Goal: Task Accomplishment & Management: Manage account settings

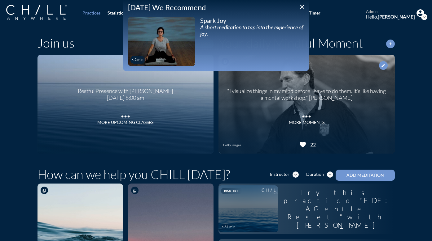
click at [303, 6] on icon "close" at bounding box center [301, 6] width 7 height 7
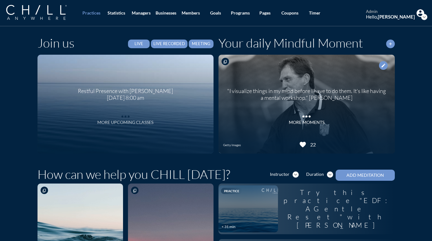
click at [113, 123] on div "More Upcoming Classes" at bounding box center [125, 122] width 56 height 5
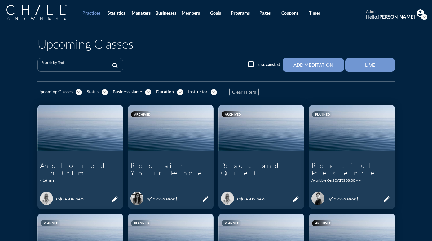
click at [79, 64] on input "Search by Text" at bounding box center [75, 68] width 69 height 8
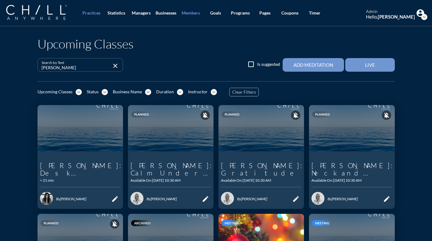
type input "[PERSON_NAME]"
click at [190, 201] on icon "link" at bounding box center [191, 199] width 7 height 7
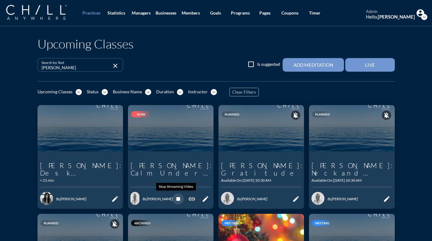
click at [175, 200] on icon "stop" at bounding box center [177, 199] width 7 height 7
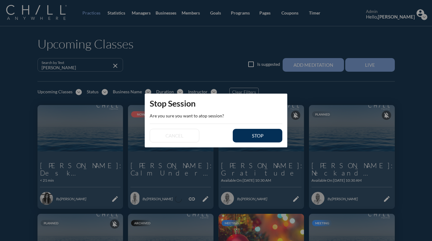
click at [254, 137] on div "stop" at bounding box center [257, 136] width 28 height 6
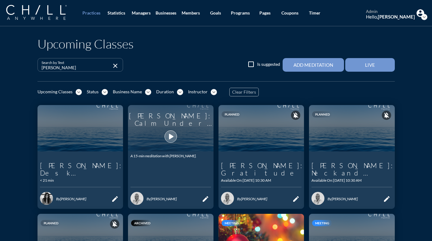
click at [168, 138] on icon "play_arrow" at bounding box center [170, 137] width 11 height 11
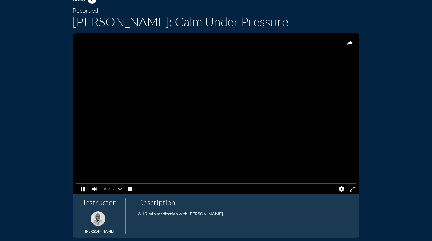
scroll to position [47, 0]
click at [82, 188] on pjsdiv at bounding box center [82, 189] width 11 height 11
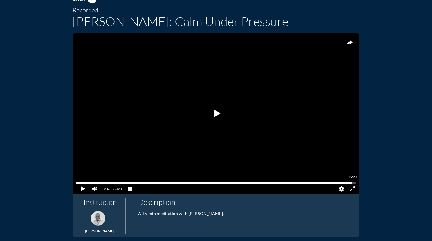
click at [350, 183] on pjsdiv at bounding box center [216, 183] width 280 height 4
click at [81, 189] on pjsdiv at bounding box center [82, 189] width 11 height 11
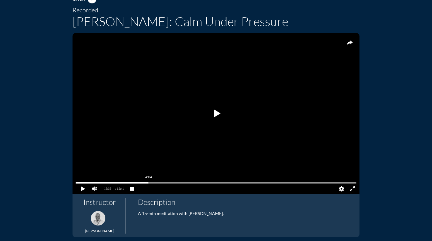
click at [146, 184] on pjsdiv at bounding box center [216, 183] width 280 height 4
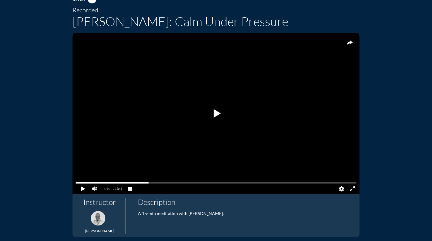
click at [216, 111] on pjsdiv at bounding box center [216, 114] width 22 height 22
click at [193, 183] on pjsdiv at bounding box center [216, 183] width 280 height 4
click at [205, 182] on pjsdiv at bounding box center [216, 183] width 280 height 4
click at [218, 182] on pjsdiv at bounding box center [216, 183] width 280 height 4
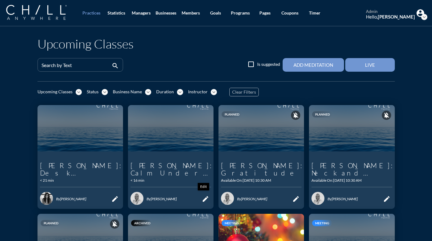
click at [202, 199] on icon "edit" at bounding box center [205, 199] width 7 height 7
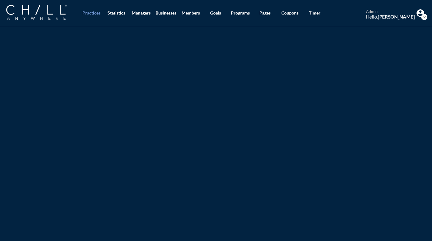
type input "[PERSON_NAME]: Calm Under Pressure"
type textarea "A 15-min meditation with [PERSON_NAME]."
type input "10:30 AM"
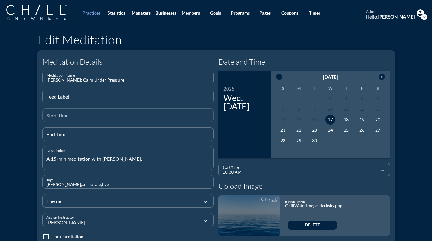
click at [94, 112] on div "Start Time" at bounding box center [127, 115] width 163 height 13
type input "8"
click at [106, 137] on input "End Time" at bounding box center [127, 137] width 163 height 8
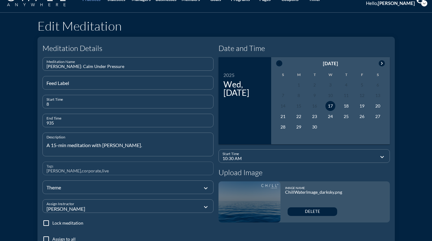
scroll to position [41, 0]
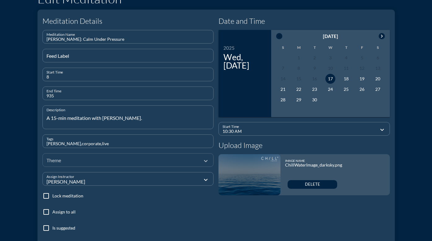
type input "935"
click at [111, 160] on div at bounding box center [123, 160] width 154 height 21
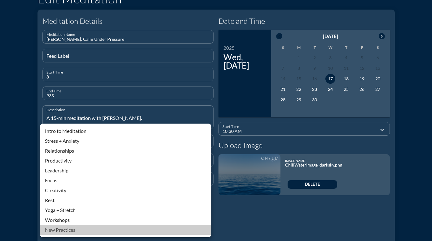
click at [72, 231] on div "New Practices" at bounding box center [125, 230] width 161 height 7
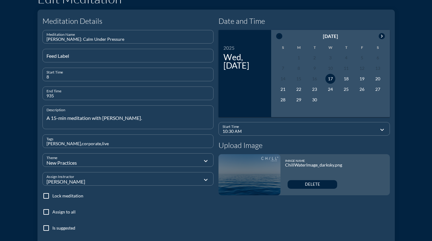
scroll to position [154, 0]
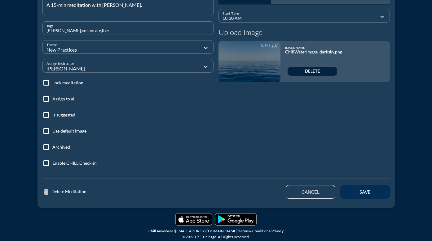
click at [367, 193] on div "save" at bounding box center [365, 192] width 28 height 6
type input "11:49 AM"
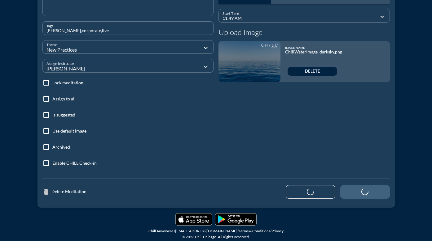
scroll to position [81, 0]
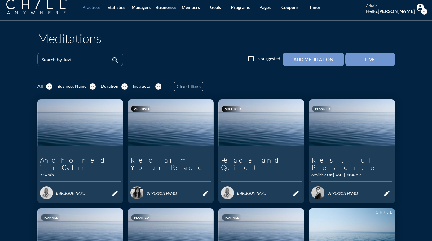
scroll to position [6, 0]
